Goal: Task Accomplishment & Management: Manage account settings

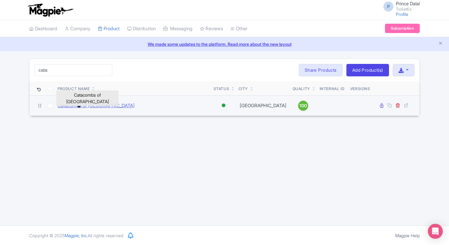
type input "cata"
click at [78, 102] on link "Catacombs of [GEOGRAPHIC_DATA]" at bounding box center [96, 105] width 77 height 7
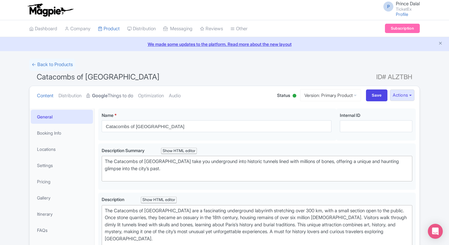
click at [102, 93] on strong "Google" at bounding box center [100, 95] width 16 height 7
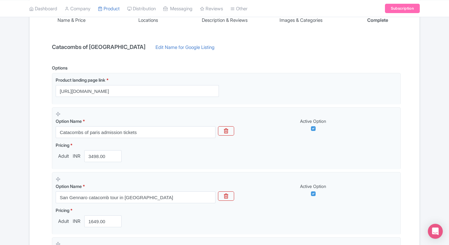
scroll to position [101, 0]
